Goal: Information Seeking & Learning: Learn about a topic

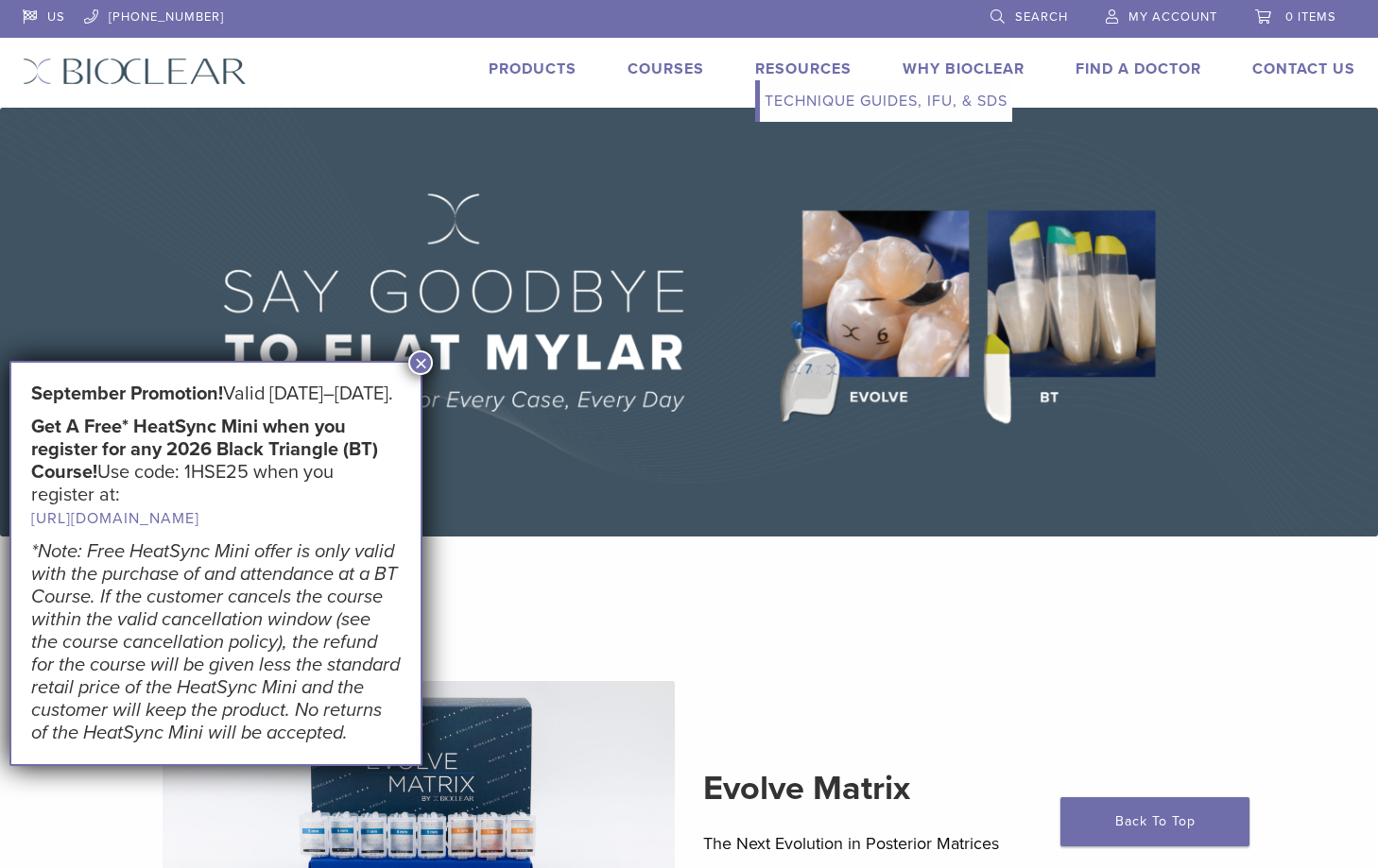
drag, startPoint x: 805, startPoint y: 71, endPoint x: 792, endPoint y: 112, distance: 43.0
click at [805, 71] on link "Resources" at bounding box center [803, 69] width 97 height 19
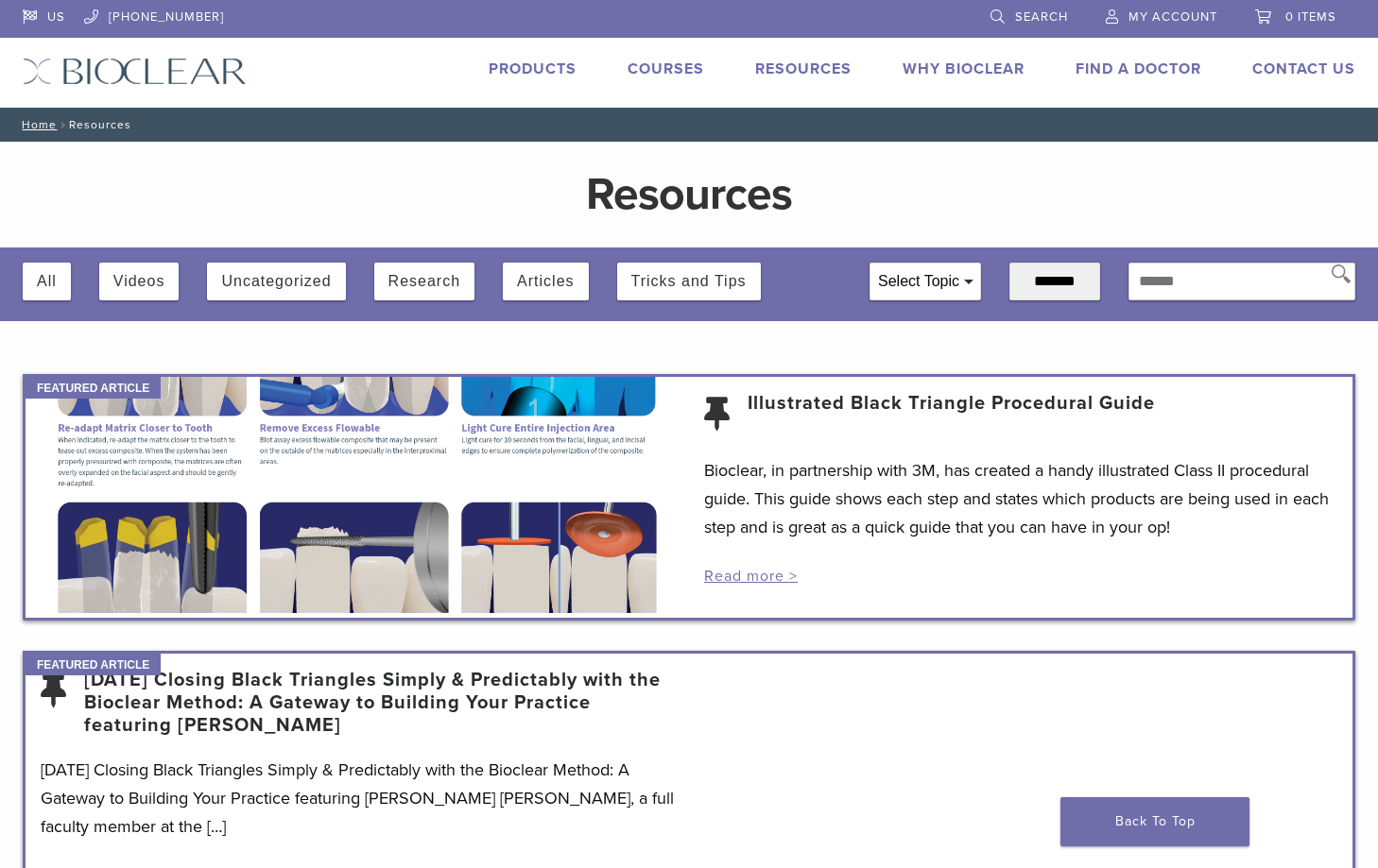
drag, startPoint x: 129, startPoint y: 267, endPoint x: 140, endPoint y: 267, distance: 11.0
click at [137, 268] on button "Videos" at bounding box center [140, 282] width 52 height 38
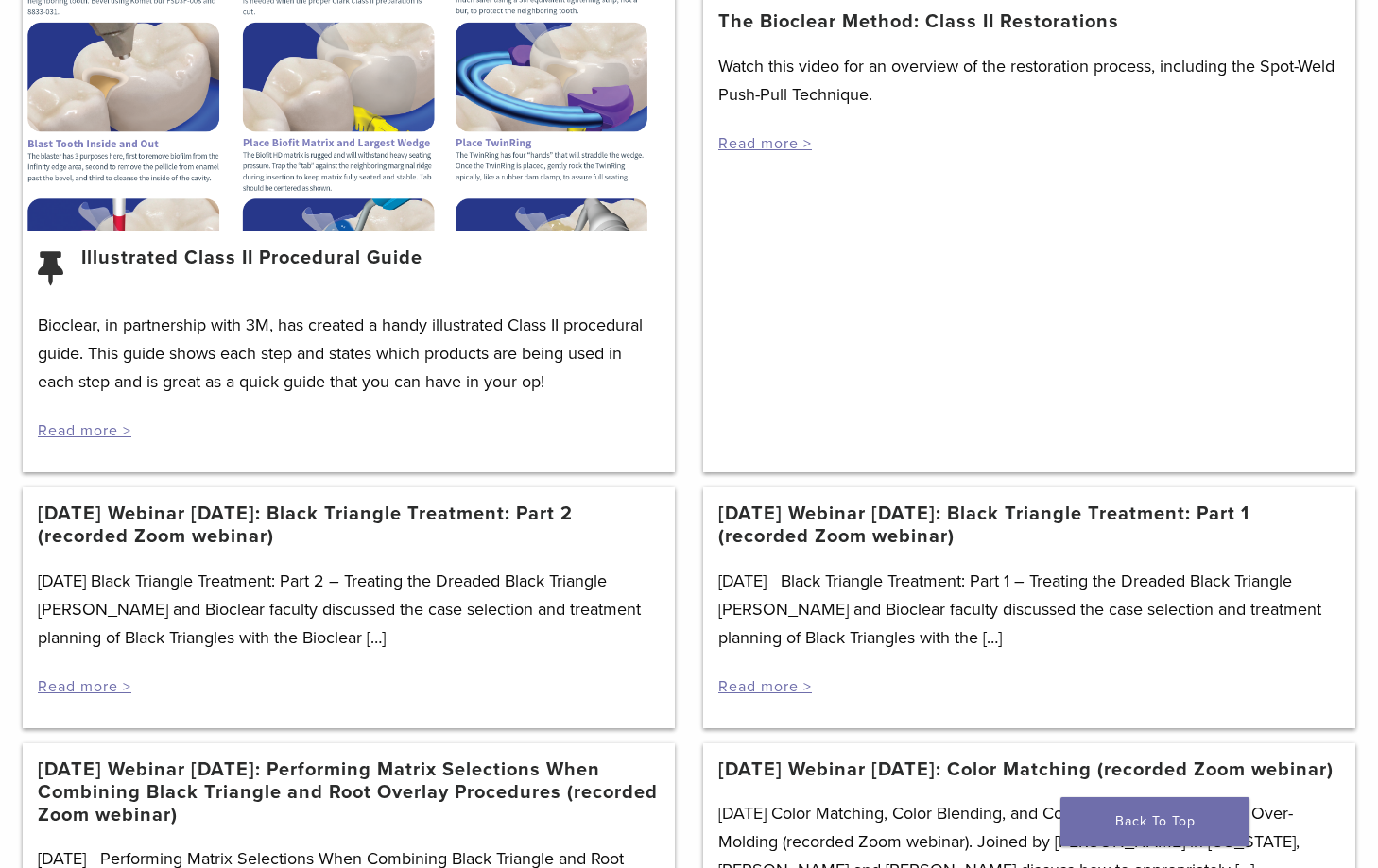
scroll to position [1134, 0]
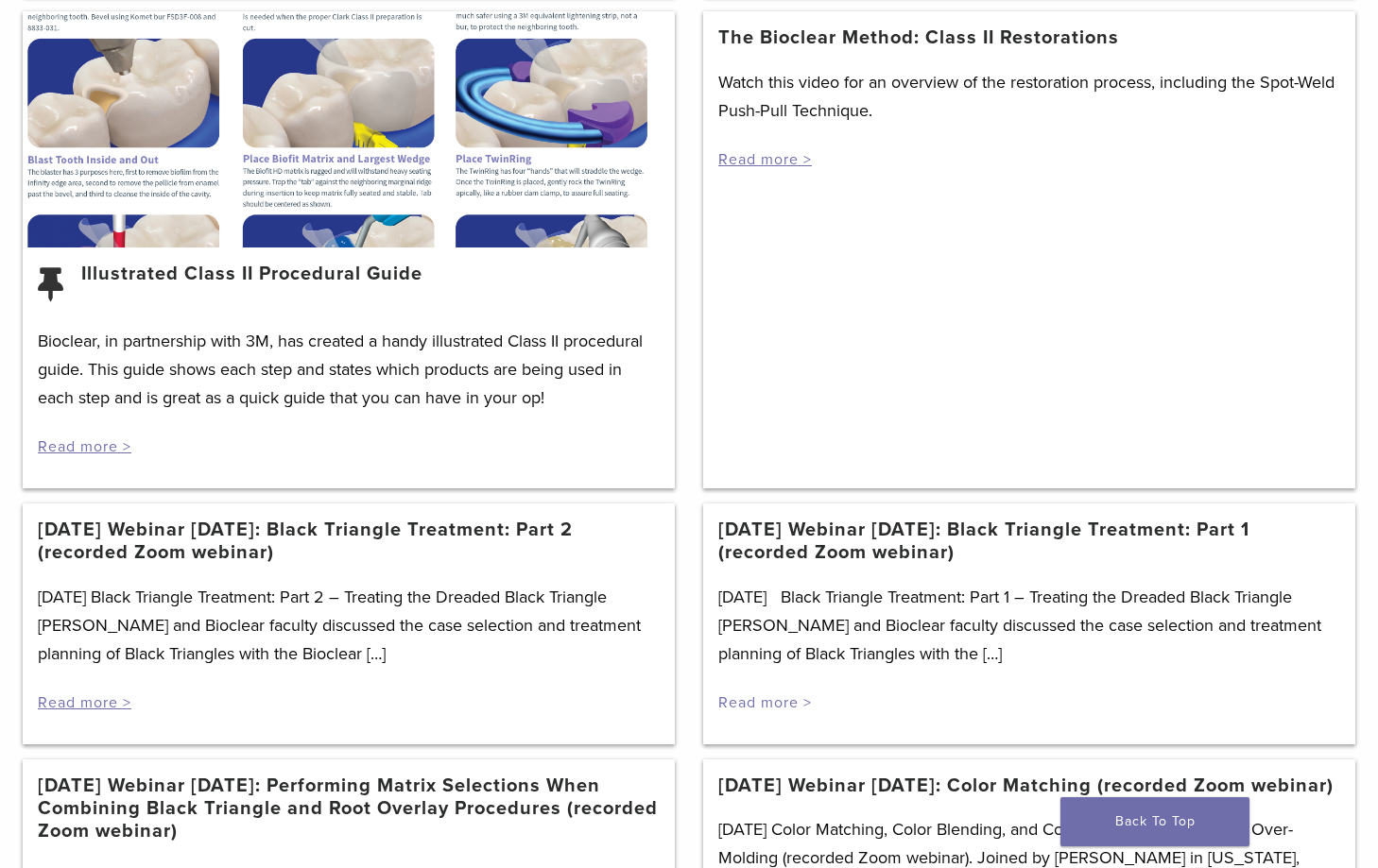
click at [766, 705] on link "Read more >" at bounding box center [766, 703] width 94 height 19
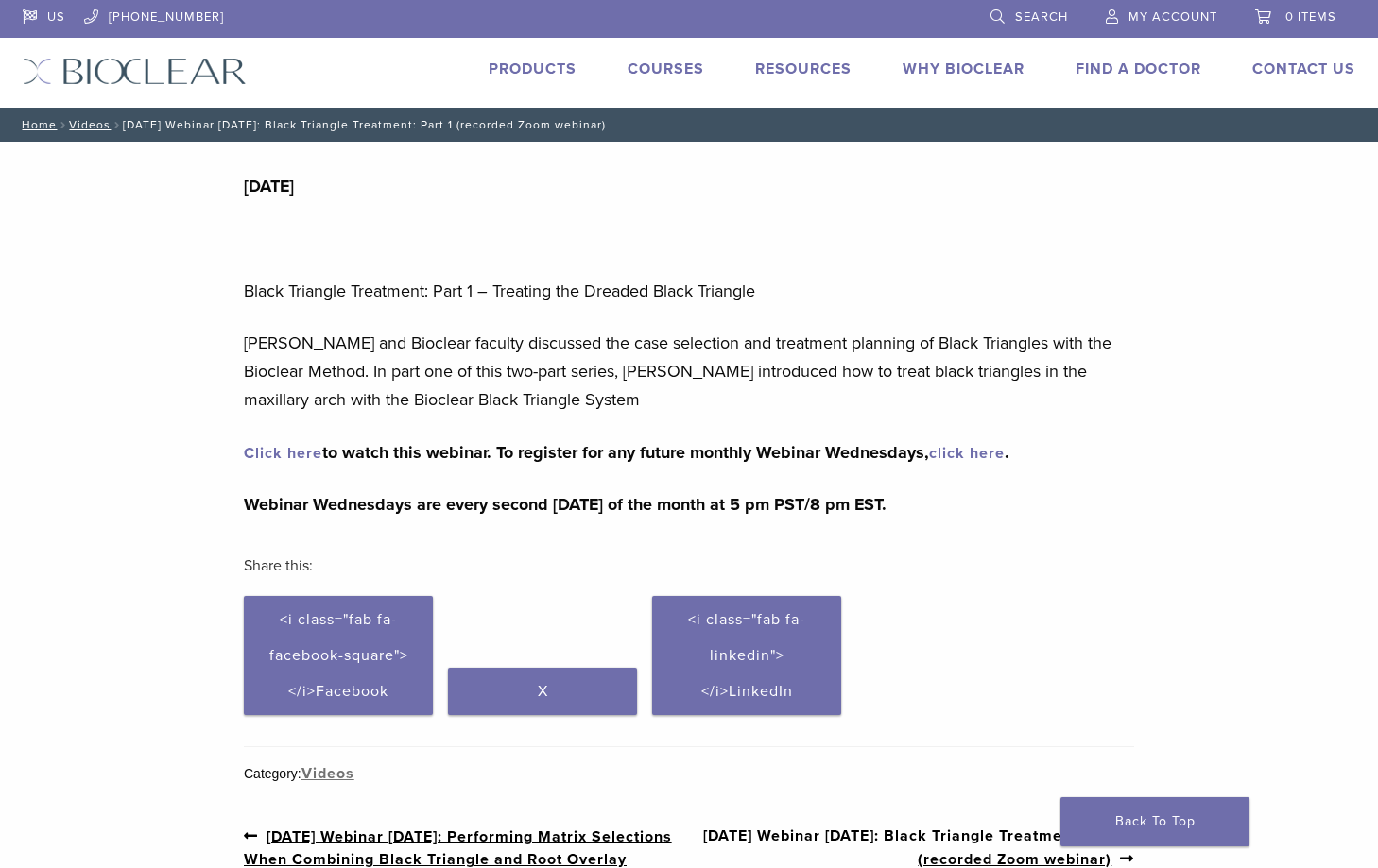
click at [294, 454] on link "Click here" at bounding box center [283, 453] width 79 height 19
